Goal: Task Accomplishment & Management: Manage account settings

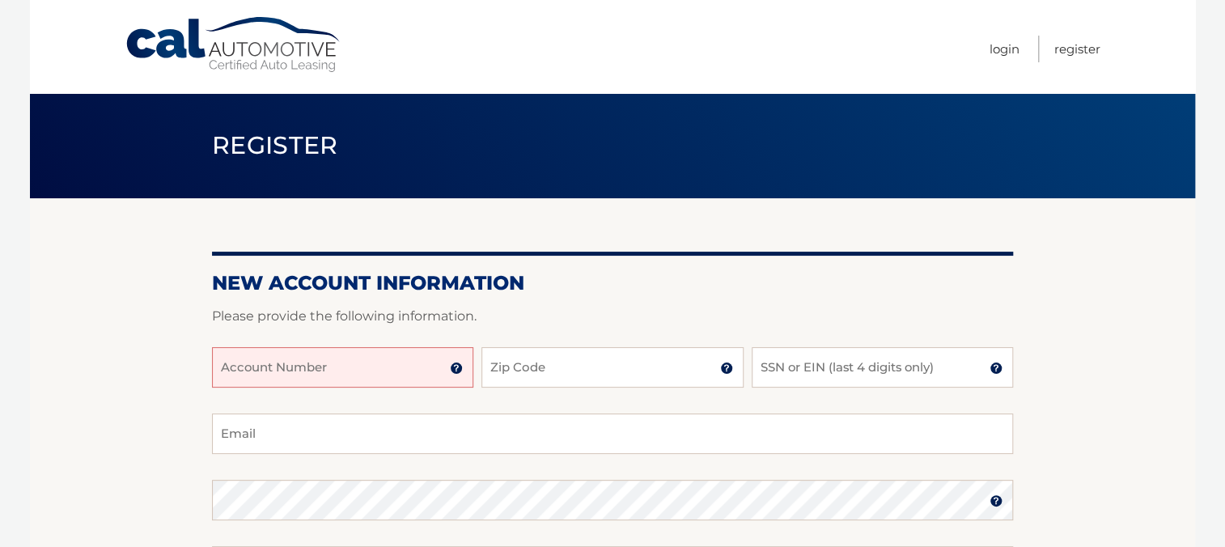
click at [224, 366] on input "Account Number" at bounding box center [342, 367] width 261 height 40
type input "44456013336"
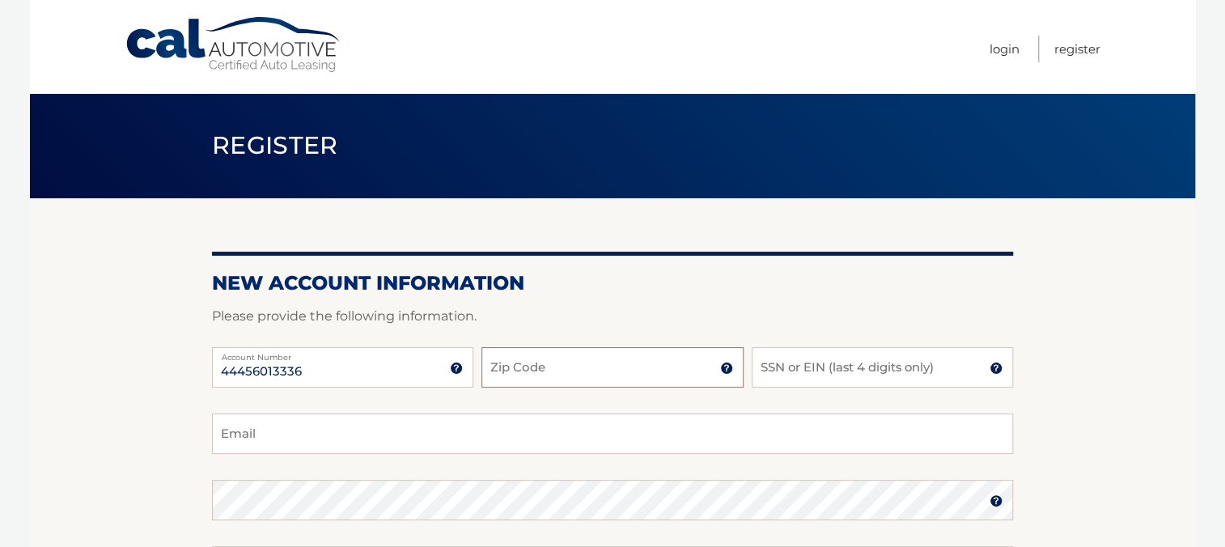
click at [550, 370] on input "Zip Code" at bounding box center [611, 367] width 261 height 40
type input "14580"
click at [763, 370] on input "SSN or EIN (last 4 digits only)" at bounding box center [881, 367] width 261 height 40
type input "5015"
click at [225, 427] on input "Email" at bounding box center [612, 433] width 801 height 40
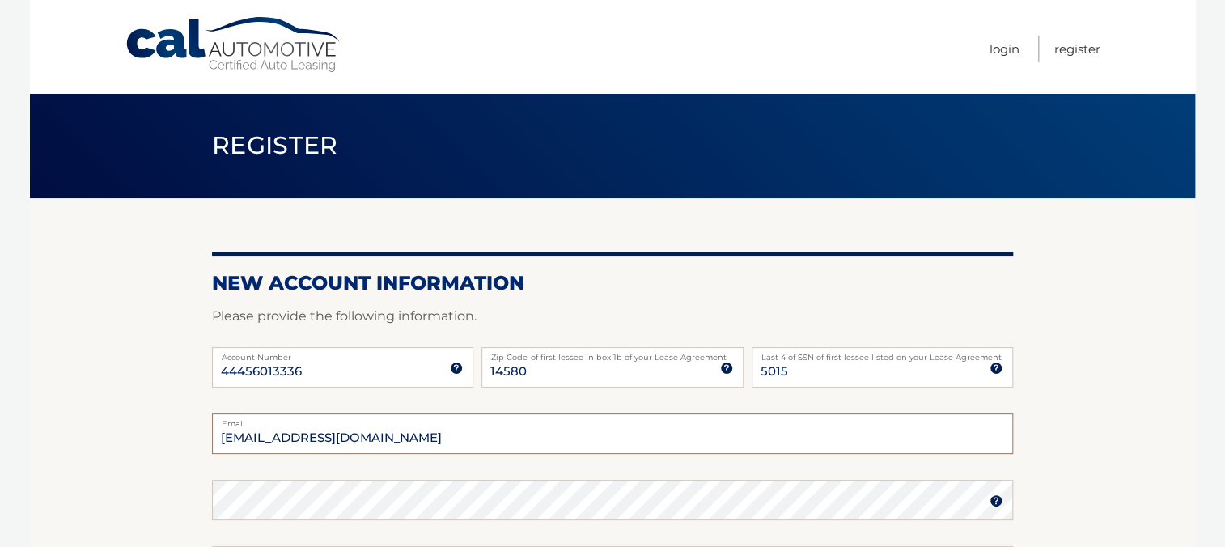
type input "pmorris22@rochester.rr.com"
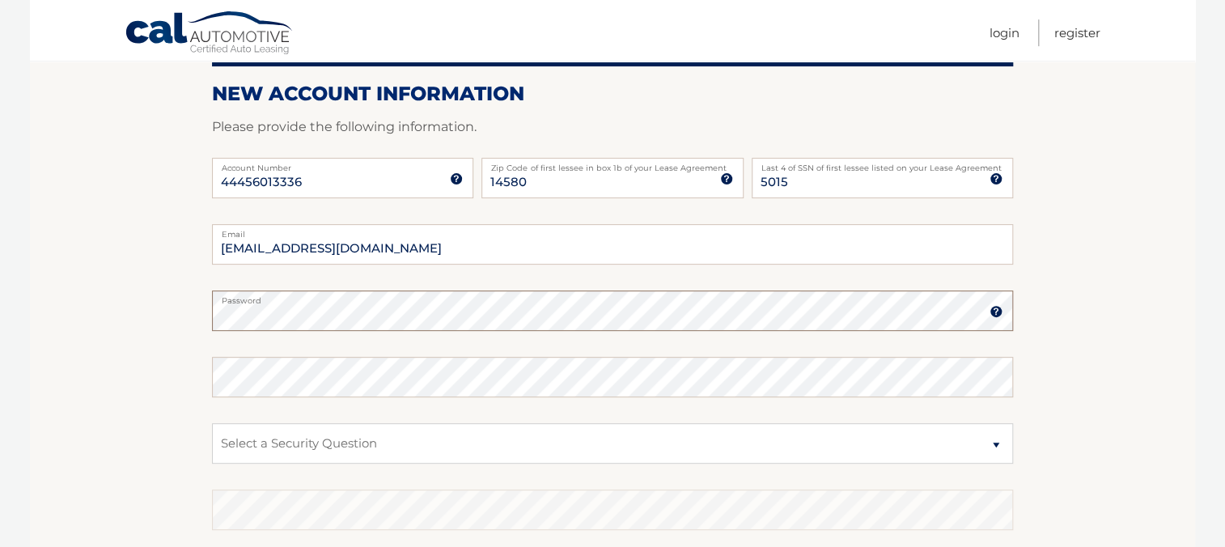
scroll to position [194, 0]
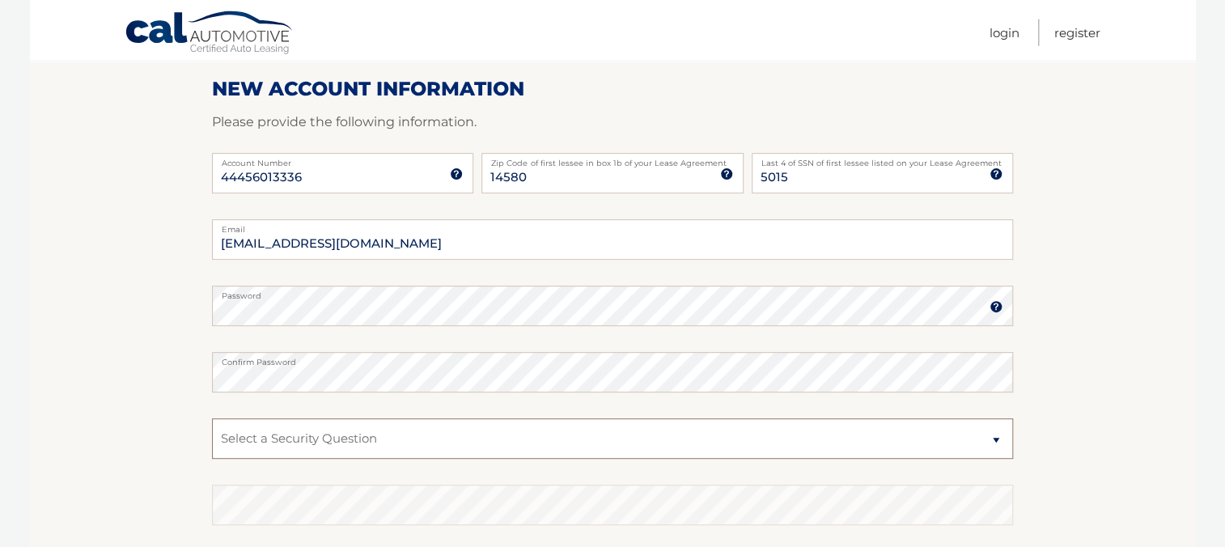
click at [212, 418] on select "Select a Security Question What was the name of your elementary school? What is…" at bounding box center [612, 438] width 801 height 40
select select "4"
click option "In what city or town was your first job?" at bounding box center [0, 0] width 0 height 0
click at [212, 418] on select "Select a Security Question What was the name of your elementary school? What is…" at bounding box center [612, 438] width 801 height 40
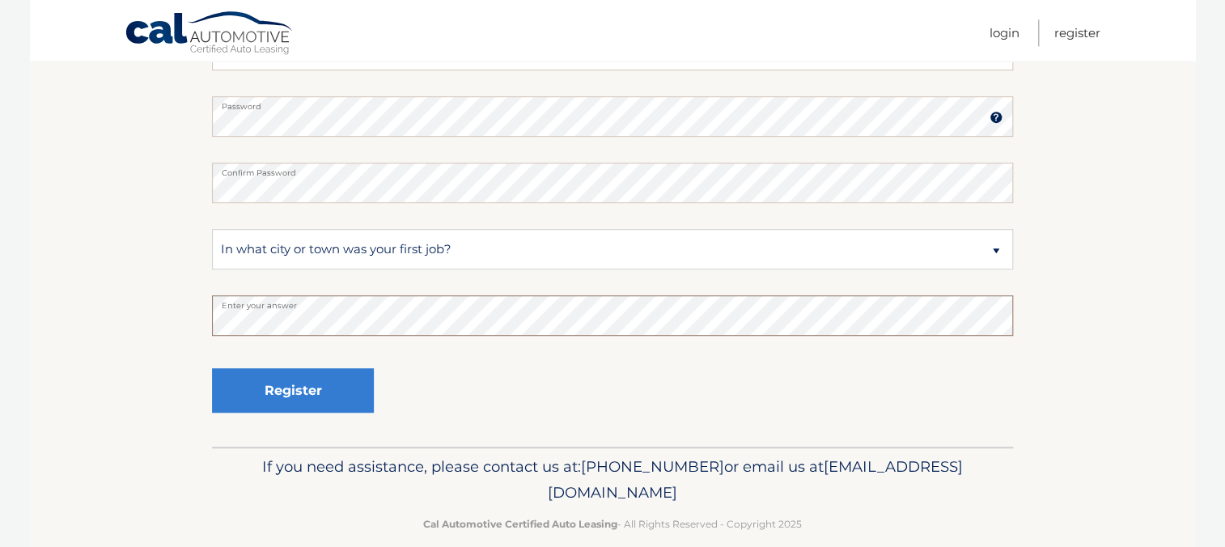
scroll to position [391, 0]
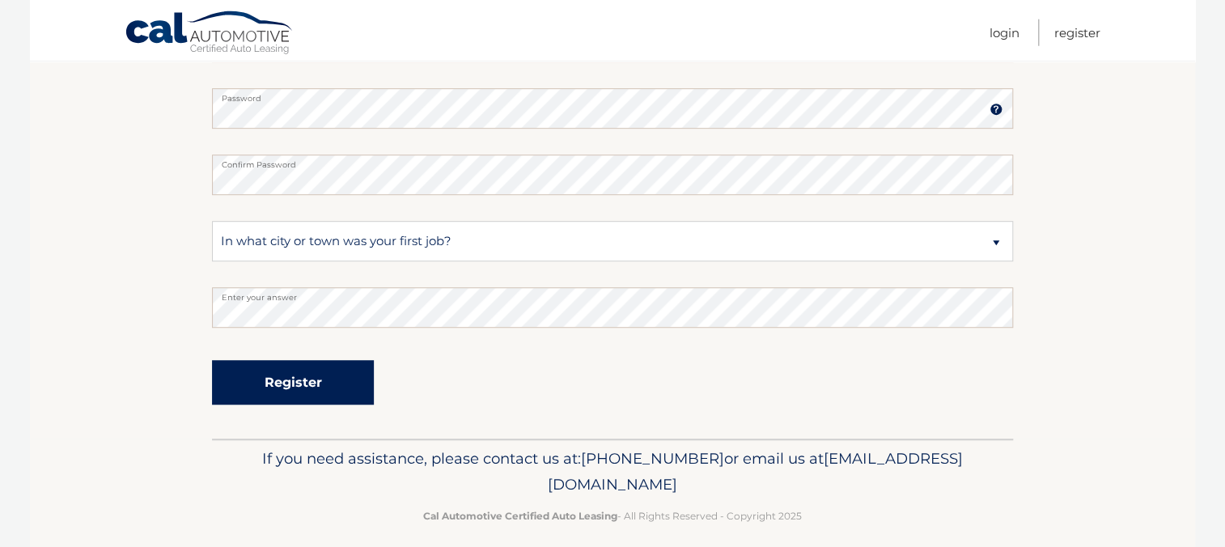
click at [325, 388] on button "Register" at bounding box center [293, 382] width 162 height 44
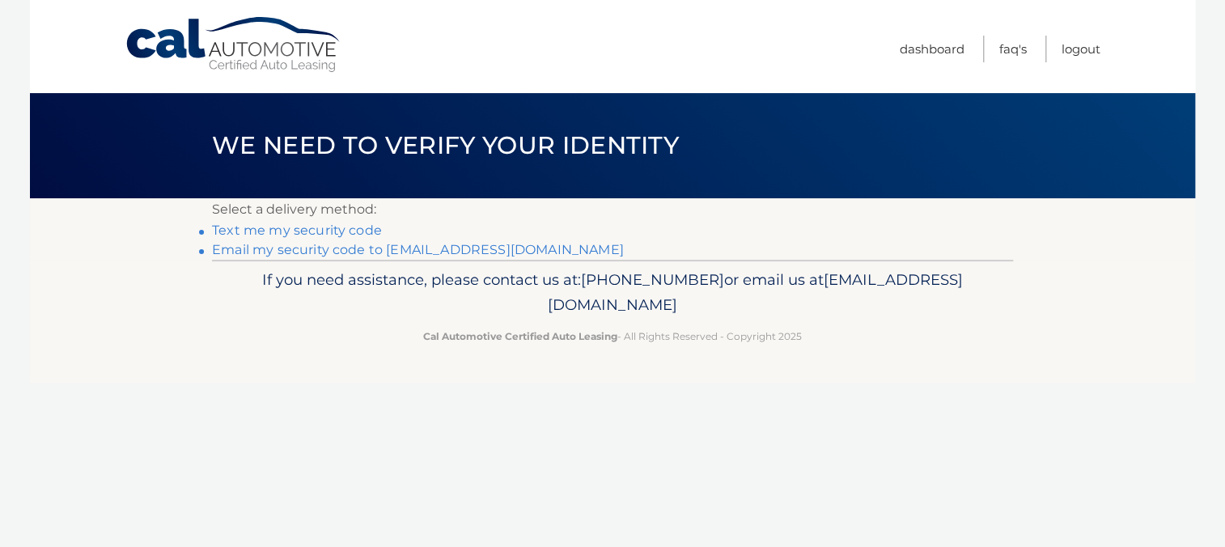
click at [267, 248] on link "Email my security code to p********@rochester.rr.com" at bounding box center [418, 249] width 412 height 15
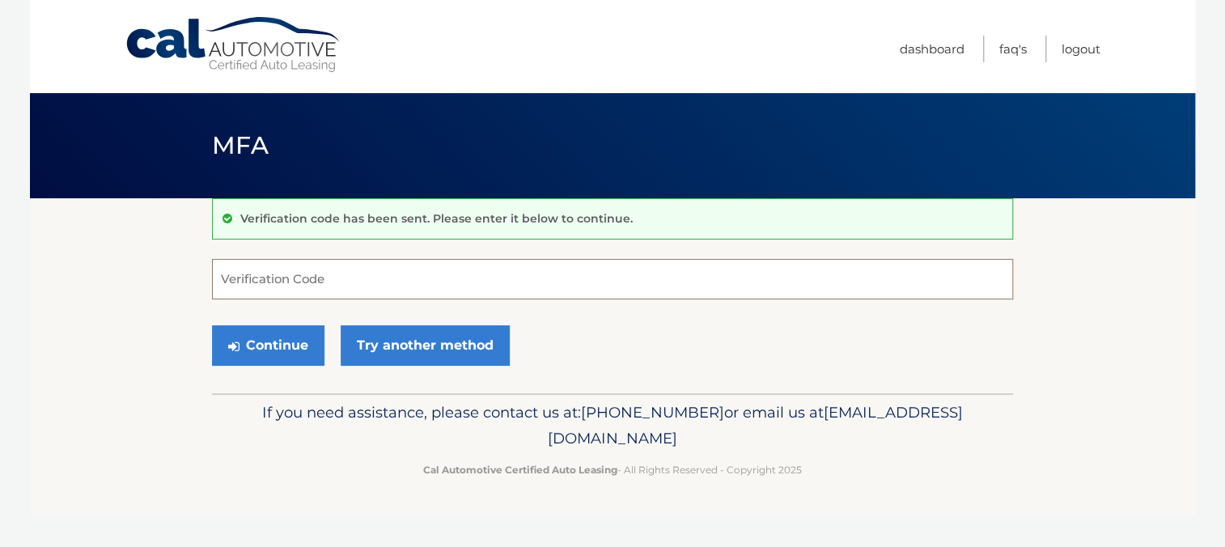
click at [228, 270] on input "Verification Code" at bounding box center [612, 279] width 801 height 40
type input "628044"
click at [264, 345] on button "Continue" at bounding box center [268, 345] width 112 height 40
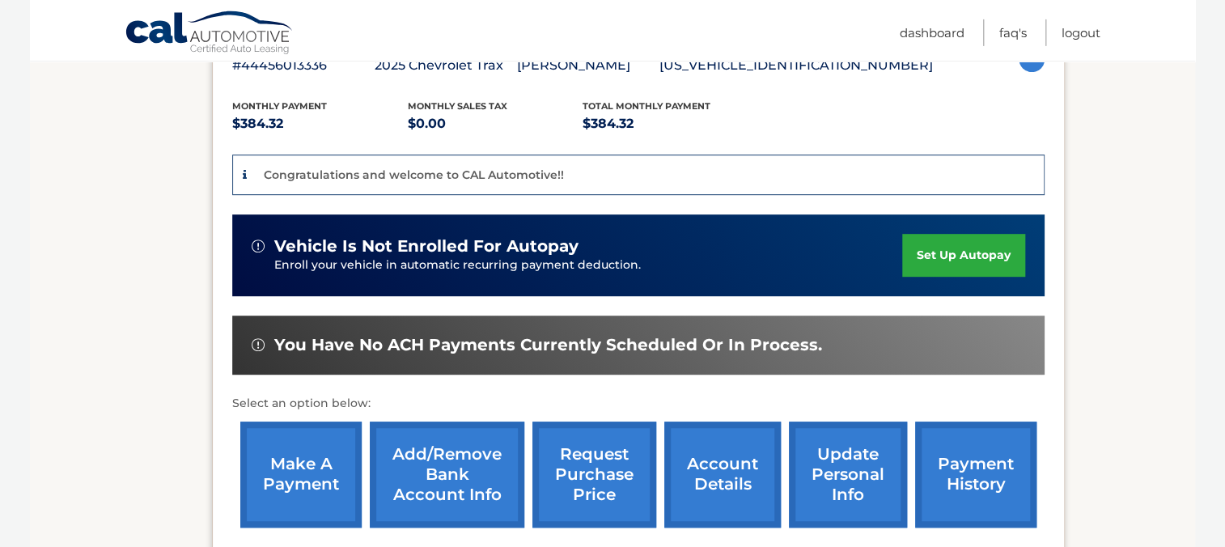
scroll to position [337, 0]
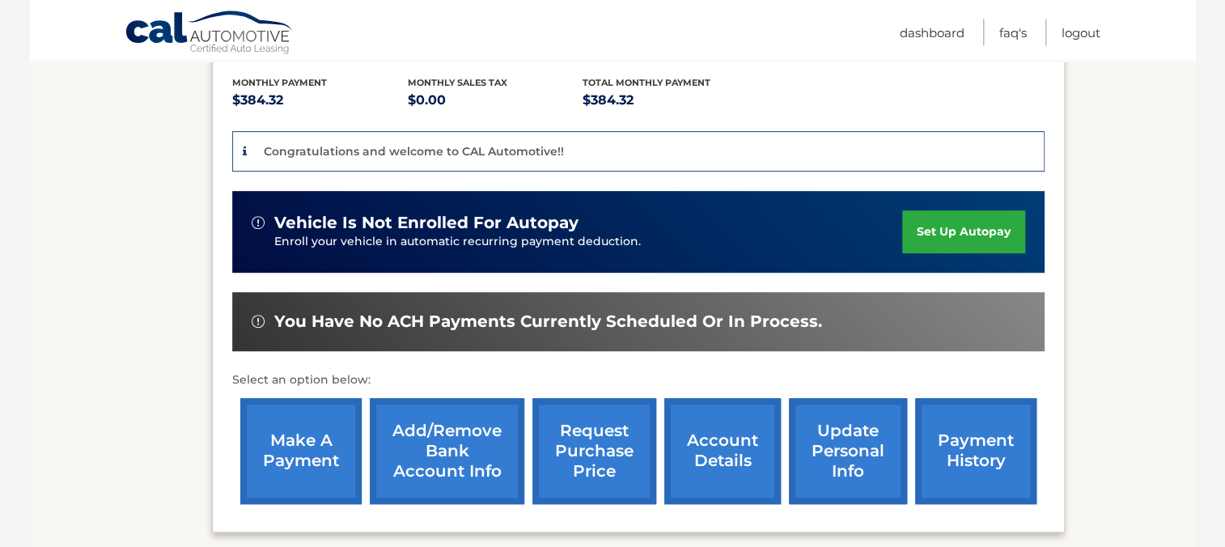
click at [902, 235] on link "set up autopay" at bounding box center [963, 231] width 123 height 43
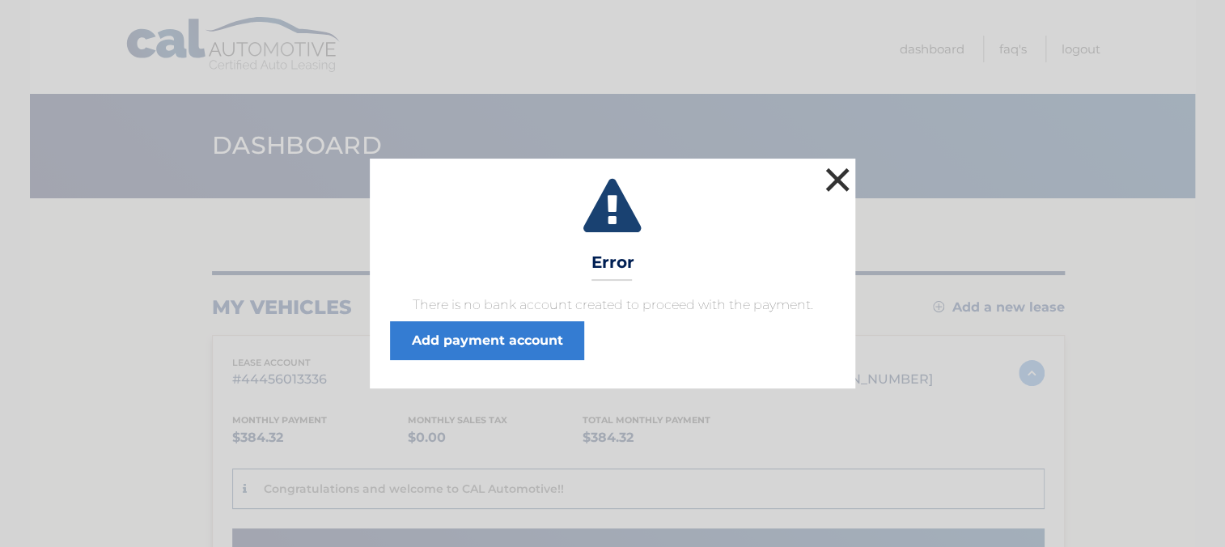
click at [833, 188] on button "×" at bounding box center [837, 179] width 32 height 32
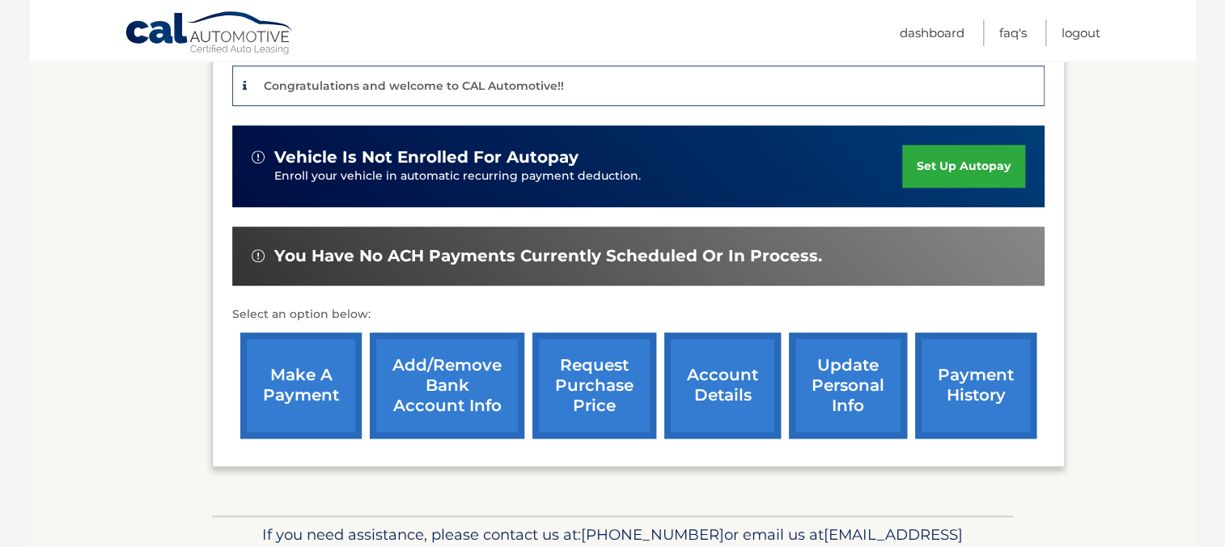
scroll to position [469, 0]
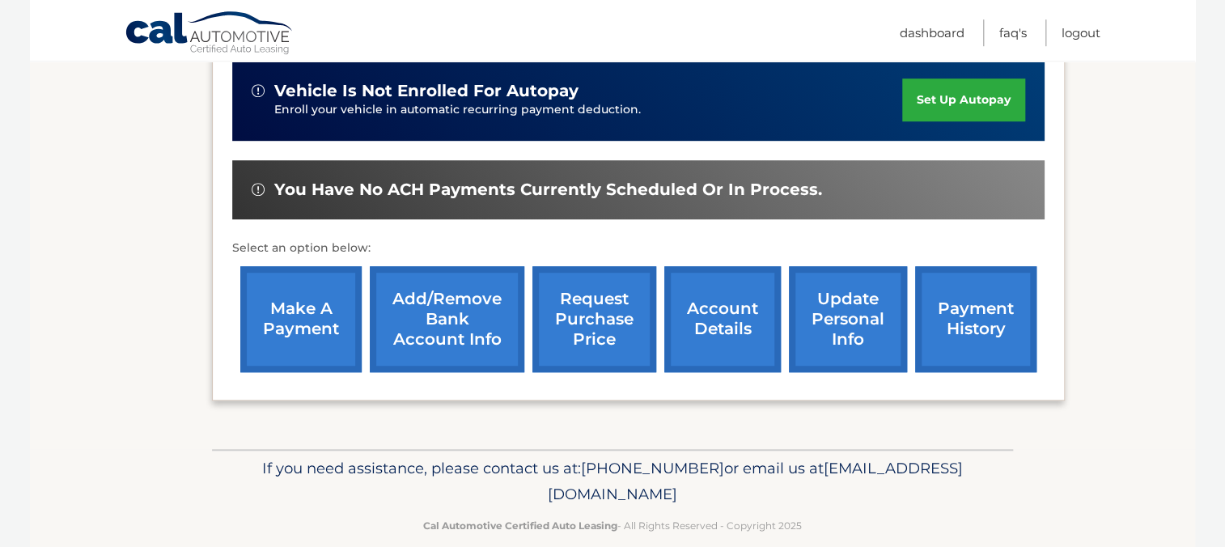
click at [442, 372] on link "Add/Remove bank account info" at bounding box center [447, 319] width 154 height 106
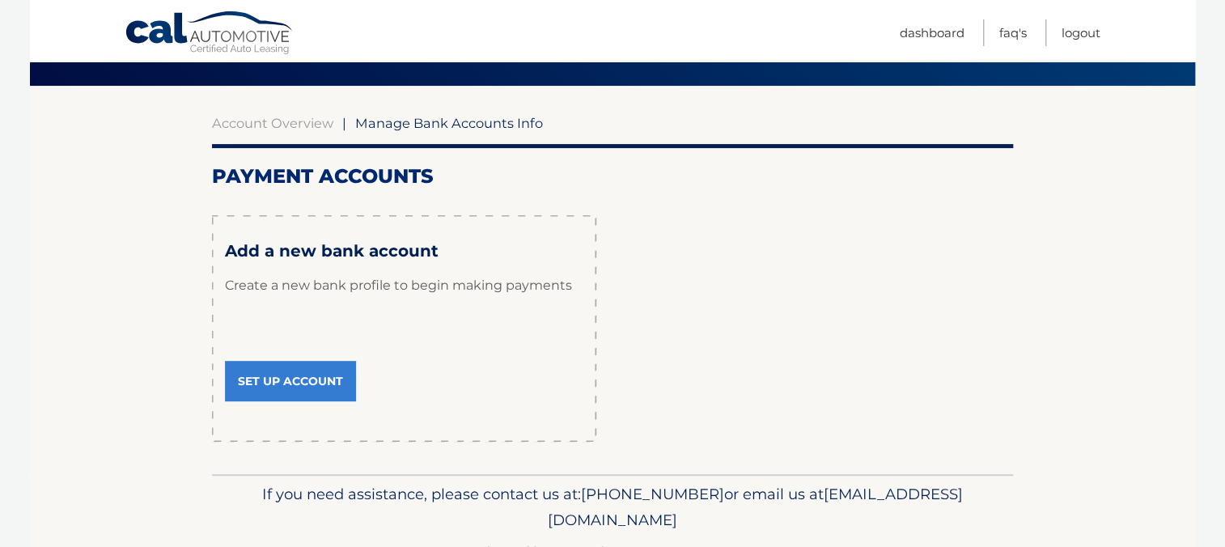
scroll to position [113, 0]
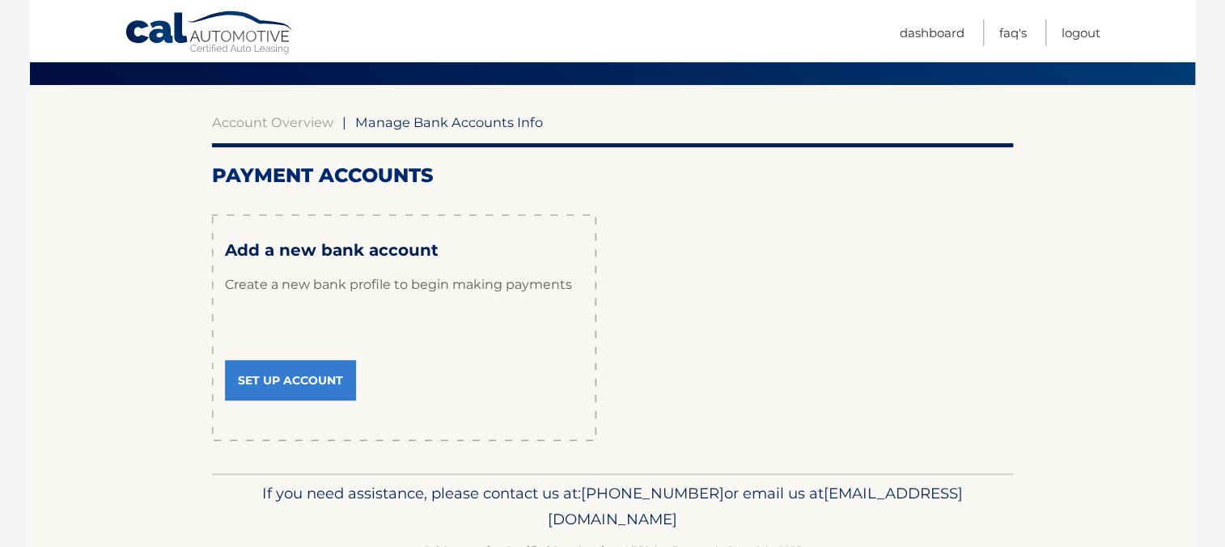
click at [264, 377] on link "Set Up Account" at bounding box center [290, 380] width 131 height 40
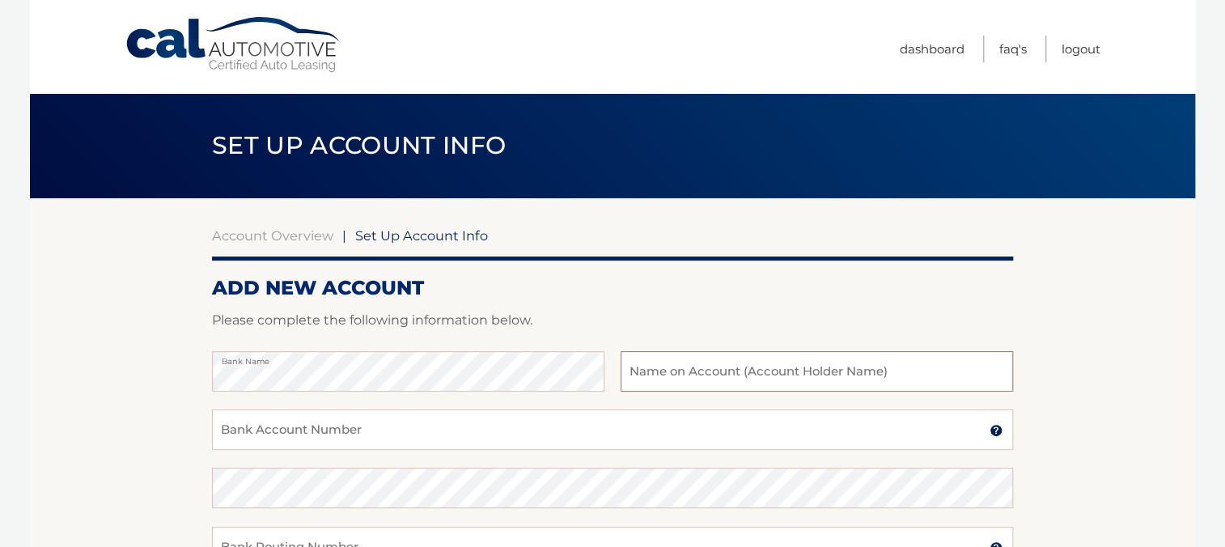
drag, startPoint x: 639, startPoint y: 377, endPoint x: 622, endPoint y: 364, distance: 21.4
click at [637, 375] on input "text" at bounding box center [816, 371] width 392 height 40
type input "Patrick J Morris/Genevieve Z Morris"
click at [236, 425] on input "Bank Account Number" at bounding box center [612, 429] width 801 height 40
type input "008527095"
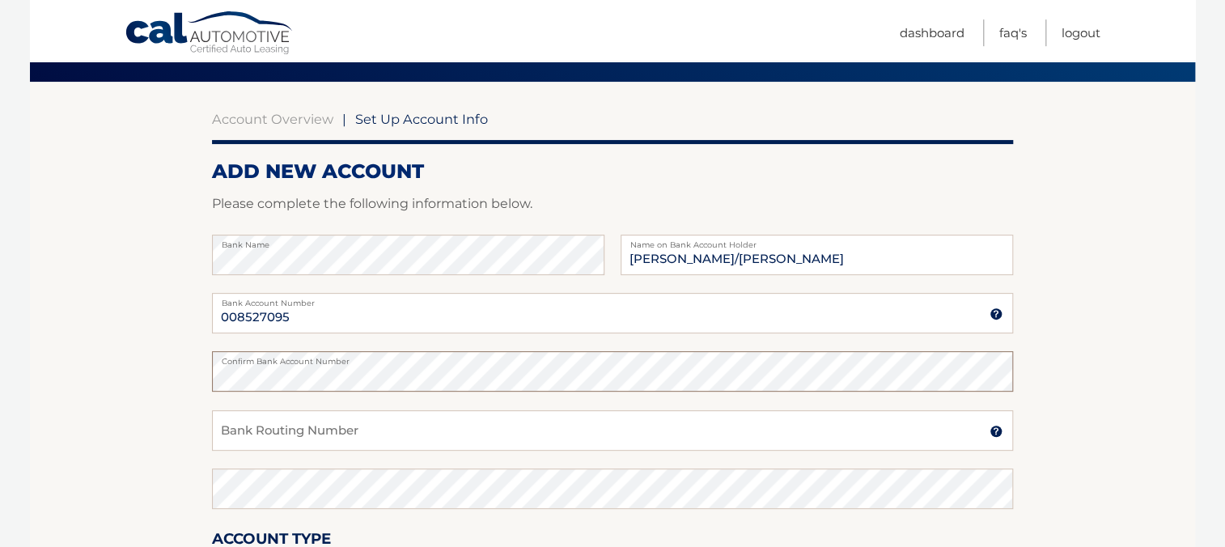
scroll to position [171, 0]
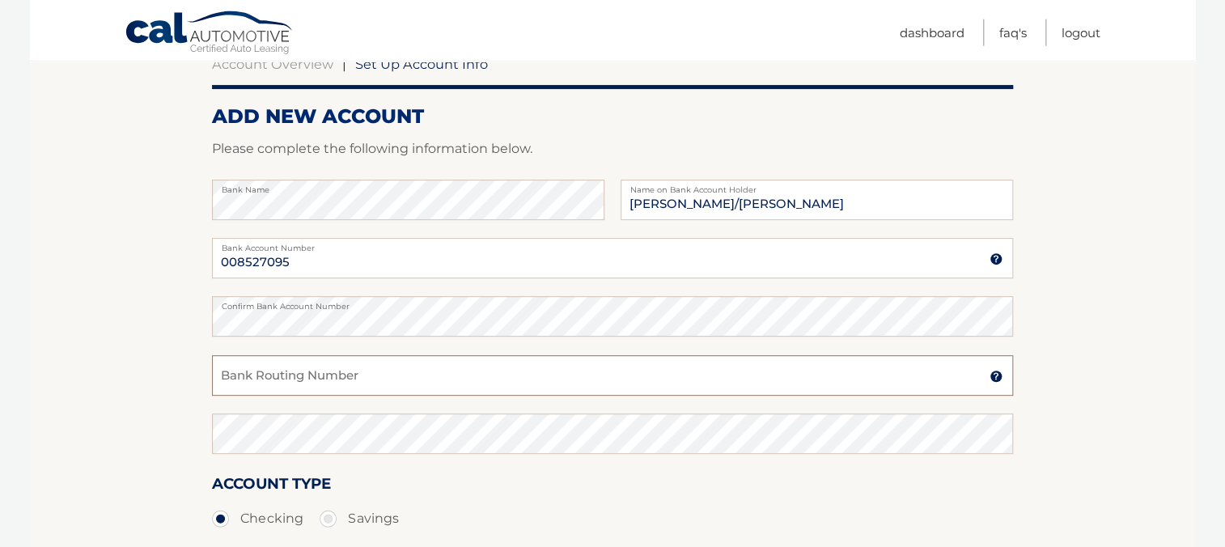
click at [252, 368] on input "Bank Routing Number" at bounding box center [612, 375] width 801 height 40
type input "022300173"
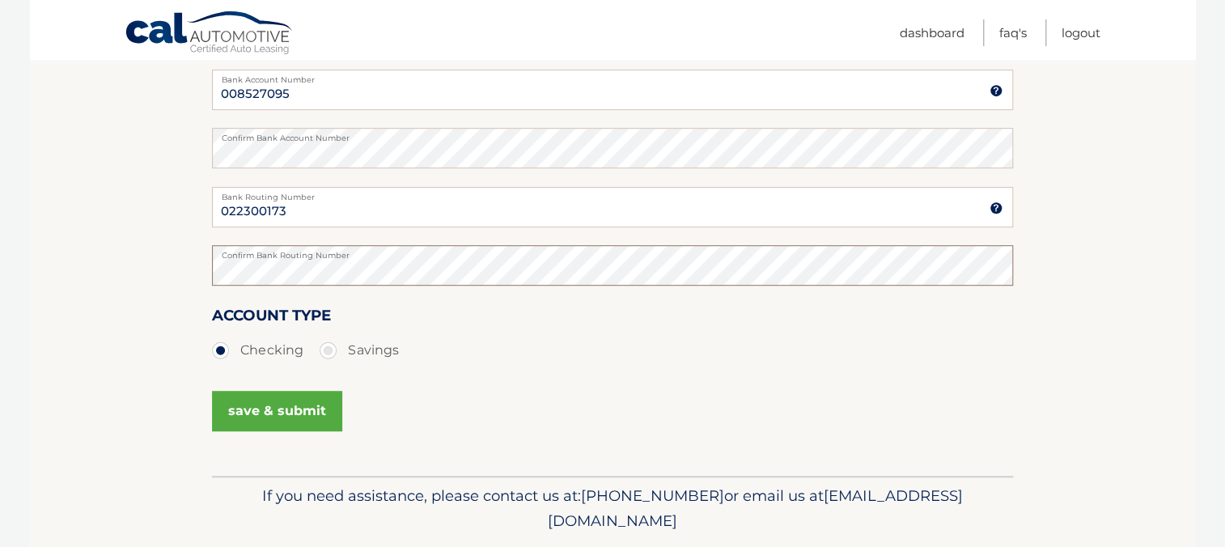
scroll to position [341, 0]
click at [286, 405] on button "save & submit" at bounding box center [277, 409] width 130 height 40
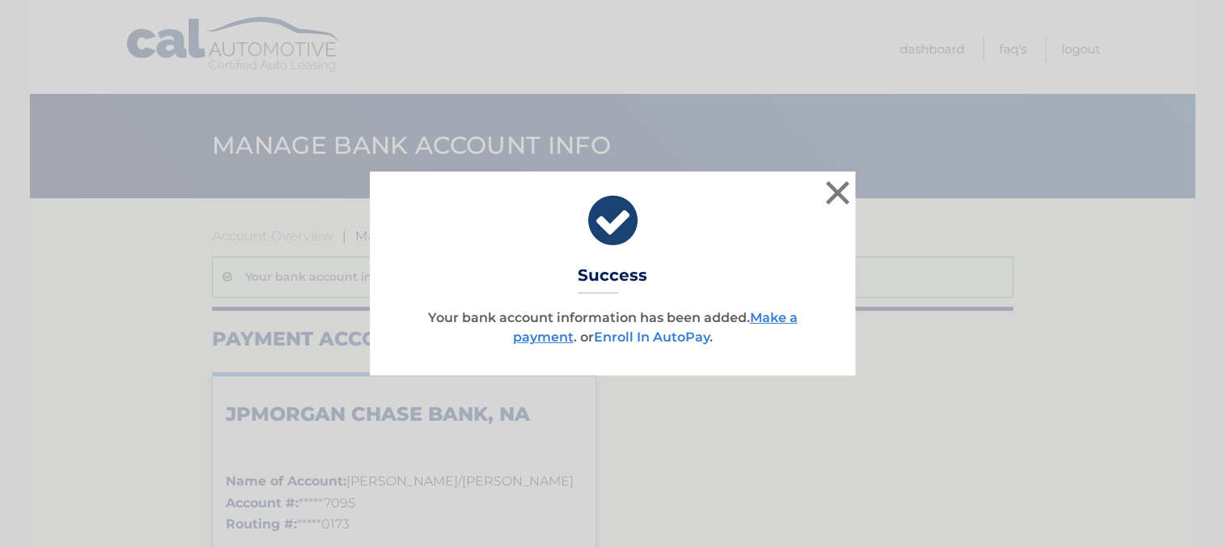
click at [667, 335] on link "Enroll In AutoPay" at bounding box center [652, 336] width 116 height 15
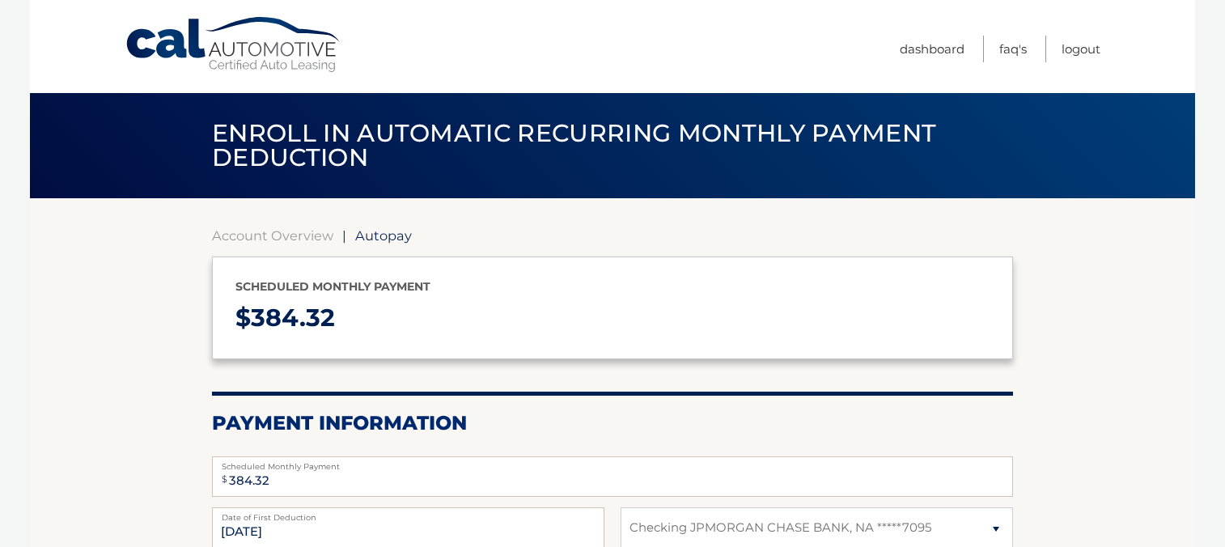
select select "MmUzOTMwYjgtYjQwOC00ZjdjLWIzNGQtYzQwYTRiZTdhMzlm"
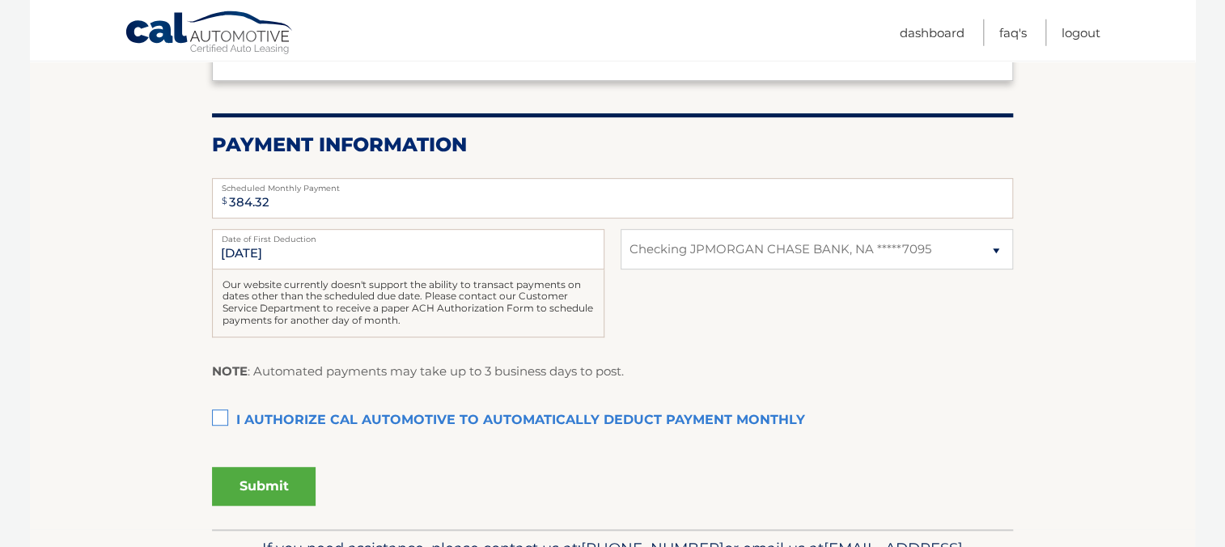
scroll to position [282, 0]
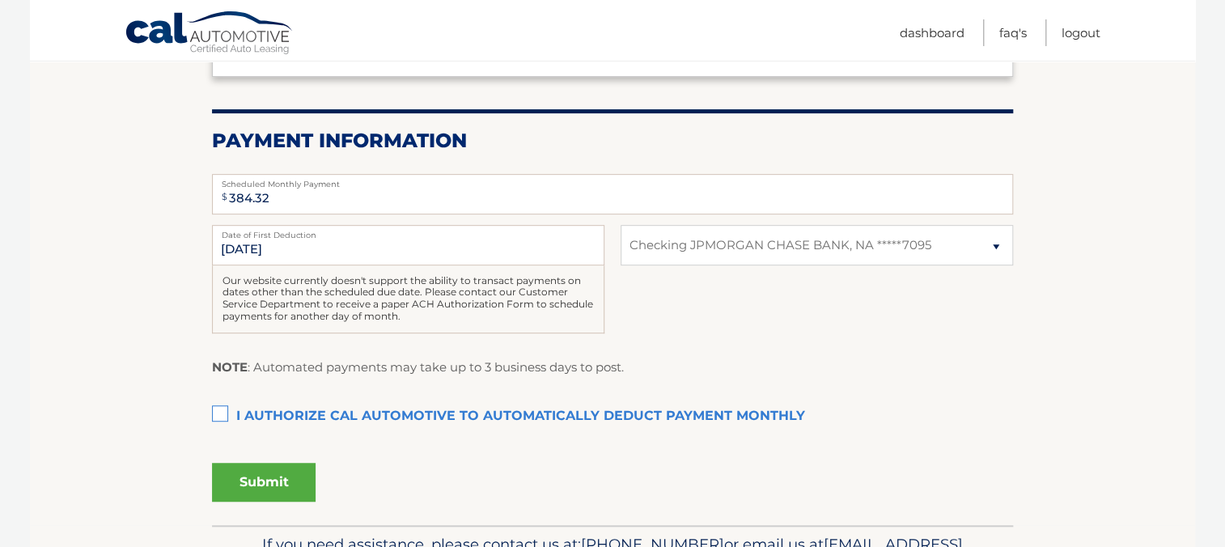
click at [221, 416] on label "I authorize cal automotive to automatically deduct payment monthly This checkbo…" at bounding box center [612, 416] width 801 height 32
click at [0, 0] on input "I authorize cal automotive to automatically deduct payment monthly This checkbo…" at bounding box center [0, 0] width 0 height 0
click at [252, 476] on button "Submit" at bounding box center [264, 482] width 104 height 39
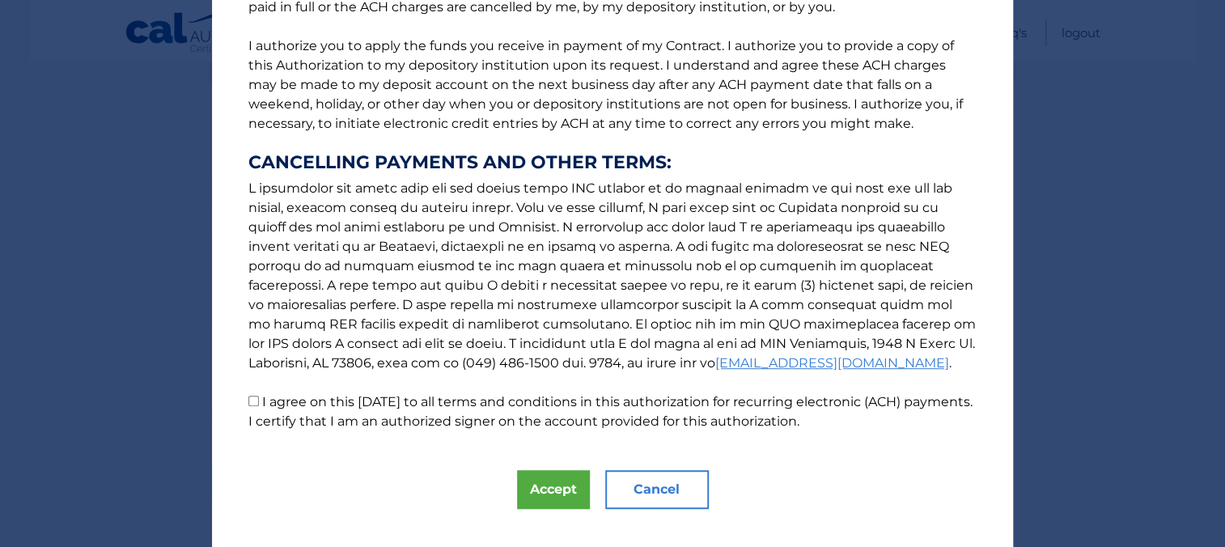
scroll to position [194, 0]
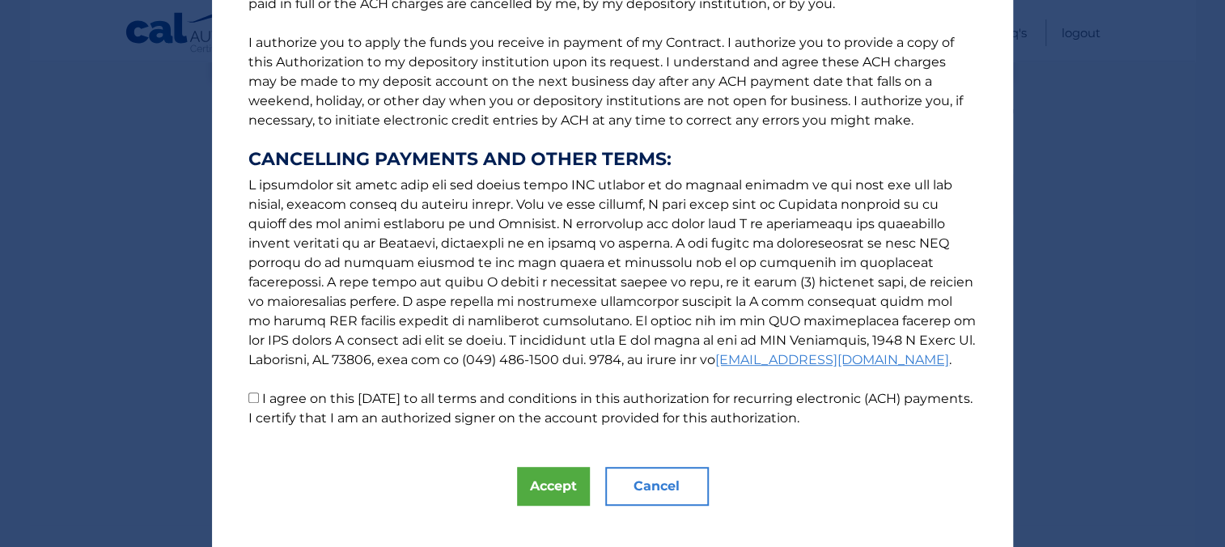
click at [249, 399] on input "I agree on this 09/19/2025 to all terms and conditions in this authorization fo…" at bounding box center [253, 397] width 11 height 11
checkbox input "true"
click at [540, 489] on button "Accept" at bounding box center [553, 486] width 73 height 39
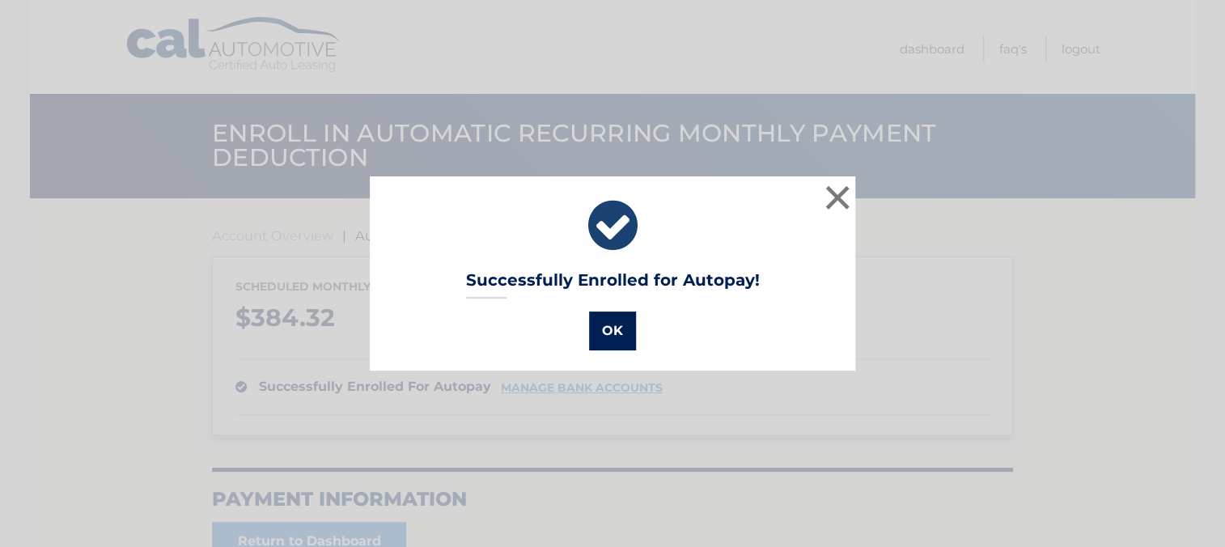
click at [616, 332] on button "OK" at bounding box center [612, 330] width 47 height 39
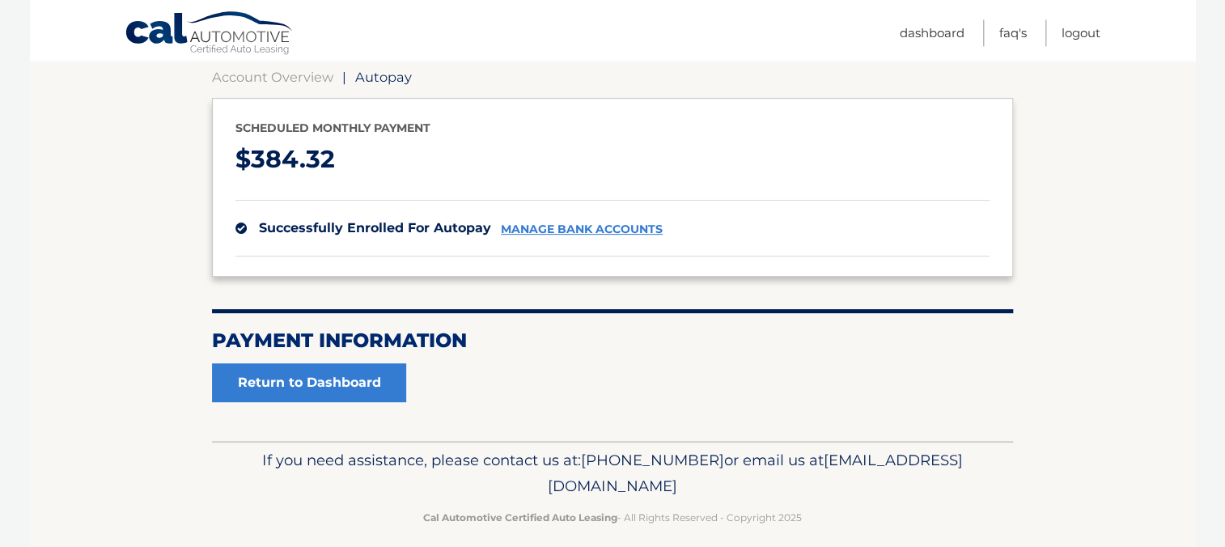
scroll to position [158, 0]
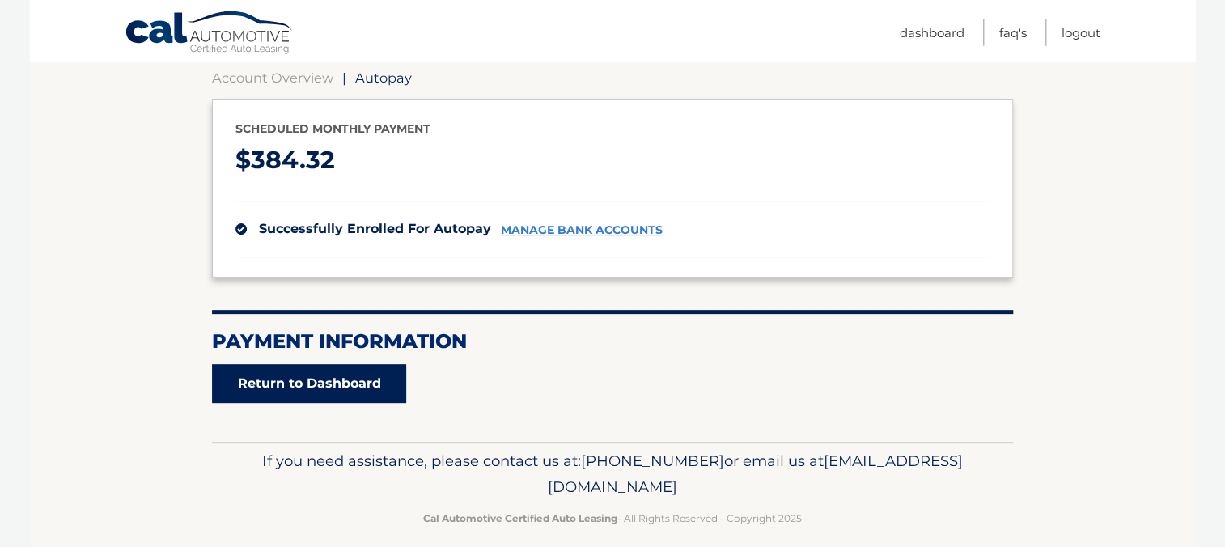
click at [312, 385] on link "Return to Dashboard" at bounding box center [309, 383] width 194 height 39
